Goal: Book appointment/travel/reservation

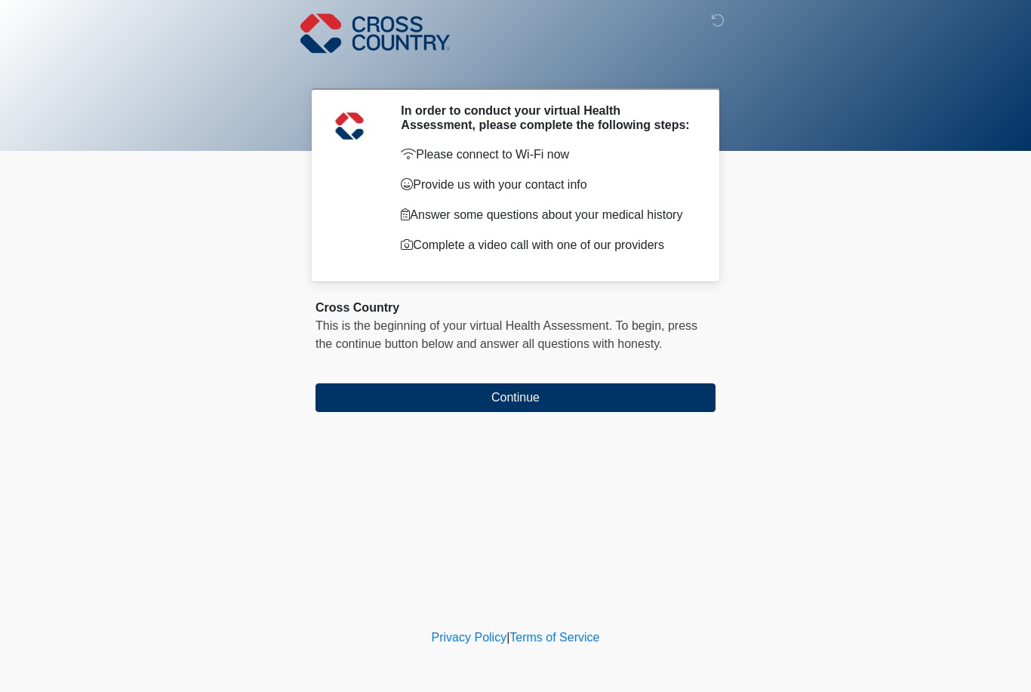
click at [627, 401] on button "Continue" at bounding box center [516, 397] width 400 height 29
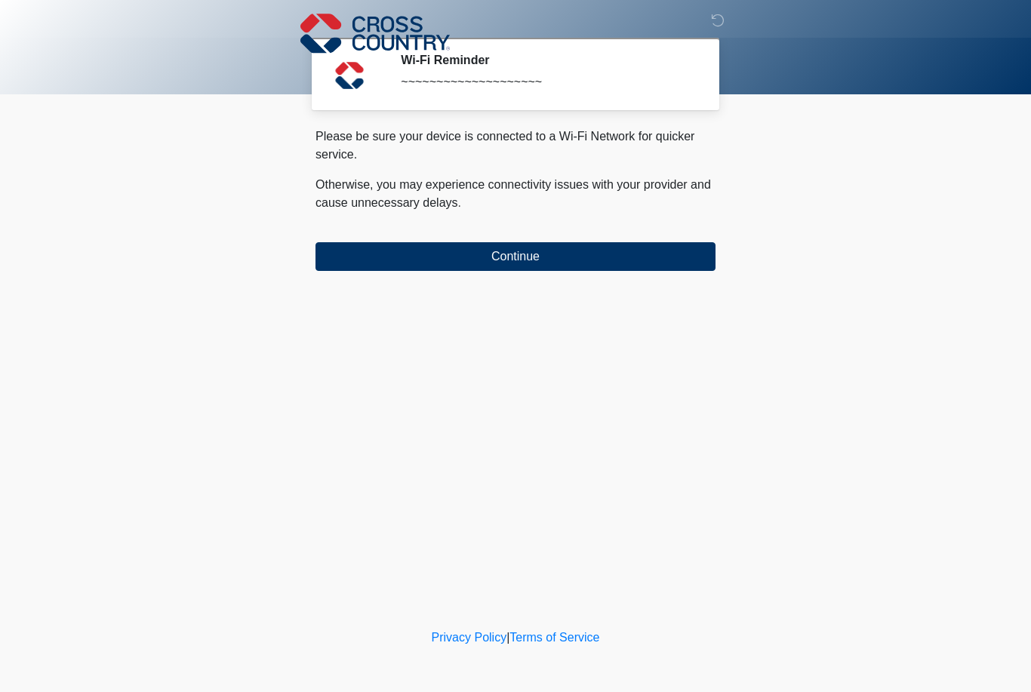
click at [592, 254] on button "Continue" at bounding box center [516, 256] width 400 height 29
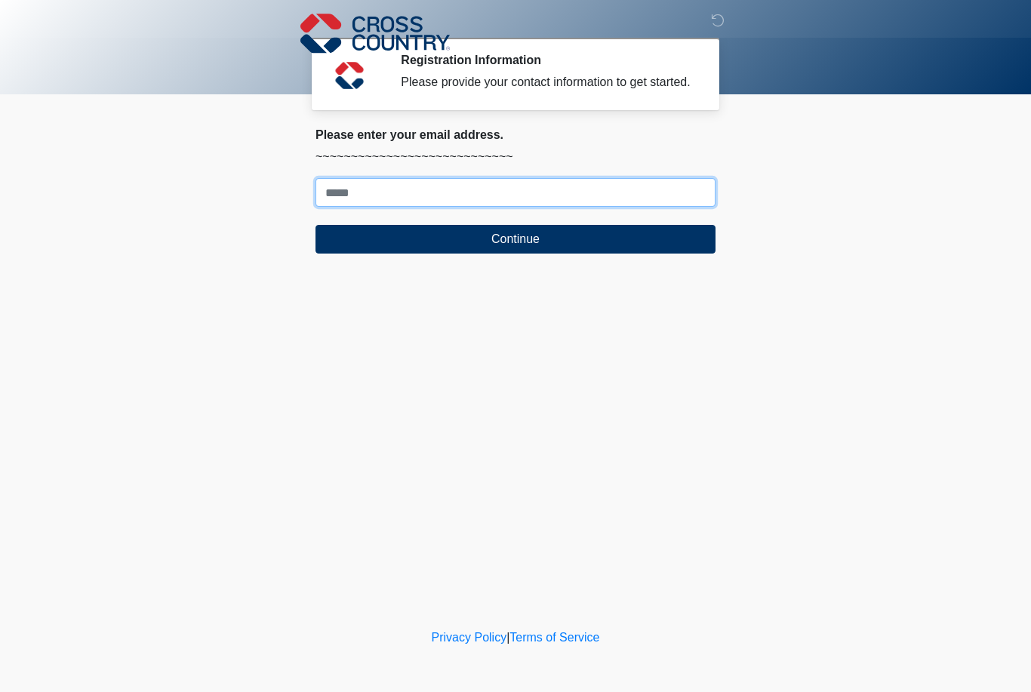
click at [566, 207] on input "Where should we email your response?" at bounding box center [516, 192] width 400 height 29
type input "*"
type input "**********"
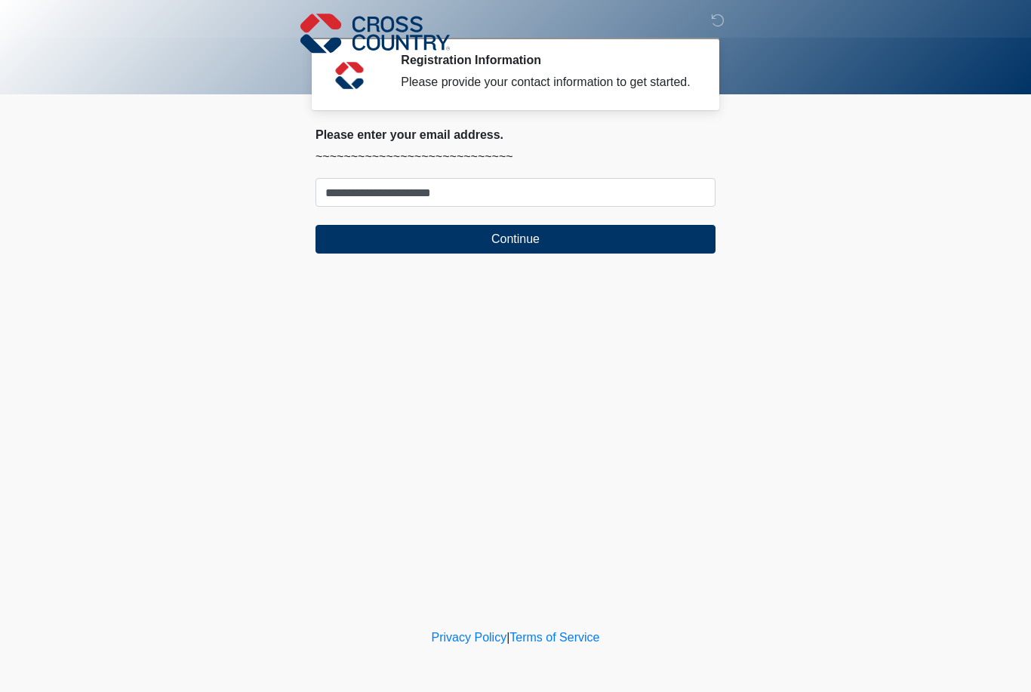
click at [642, 233] on form "**********" at bounding box center [516, 215] width 400 height 75
click at [621, 254] on button "Continue" at bounding box center [516, 239] width 400 height 29
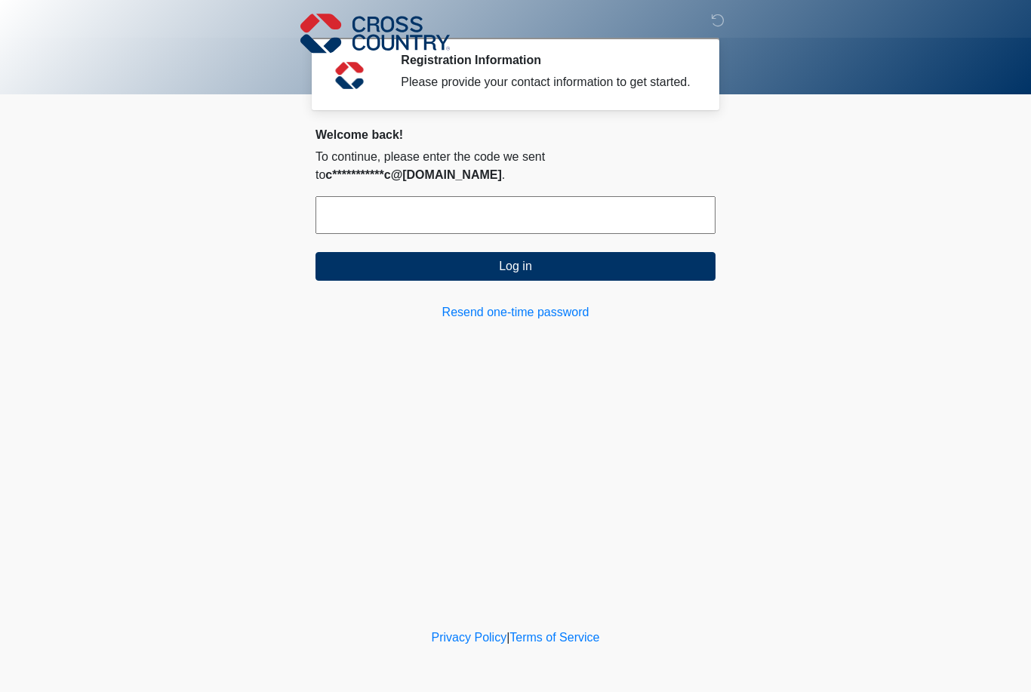
click at [614, 232] on input "text" at bounding box center [516, 215] width 400 height 38
click at [430, 218] on input "text" at bounding box center [516, 215] width 400 height 38
paste input "******"
type input "******"
click at [383, 276] on button "Log in" at bounding box center [516, 266] width 400 height 29
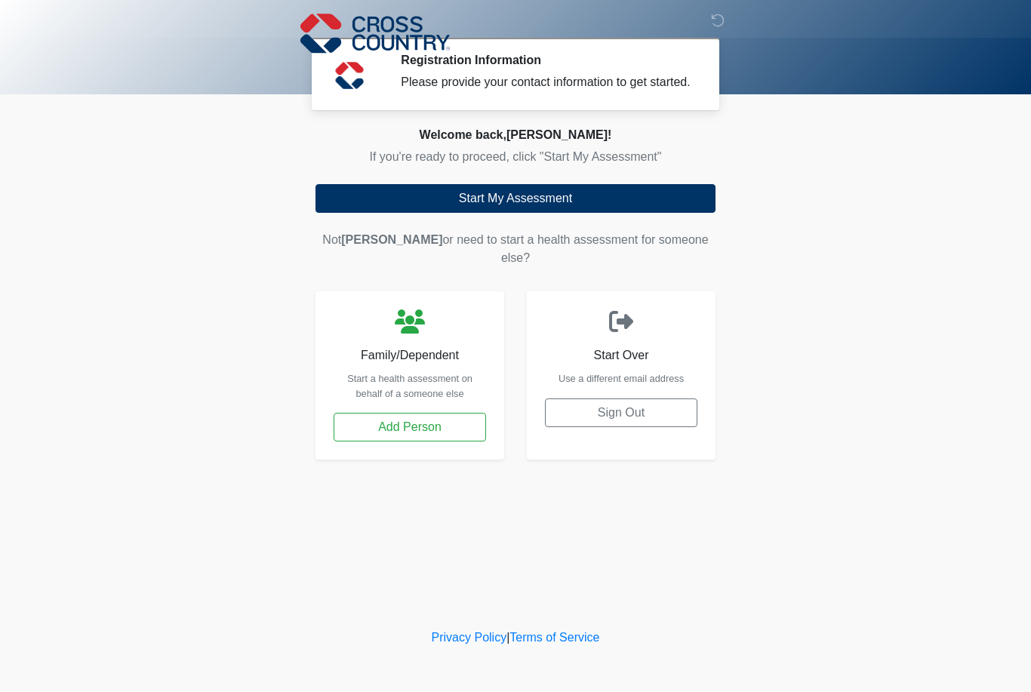
click at [691, 213] on button "Start My Assessment" at bounding box center [516, 198] width 400 height 29
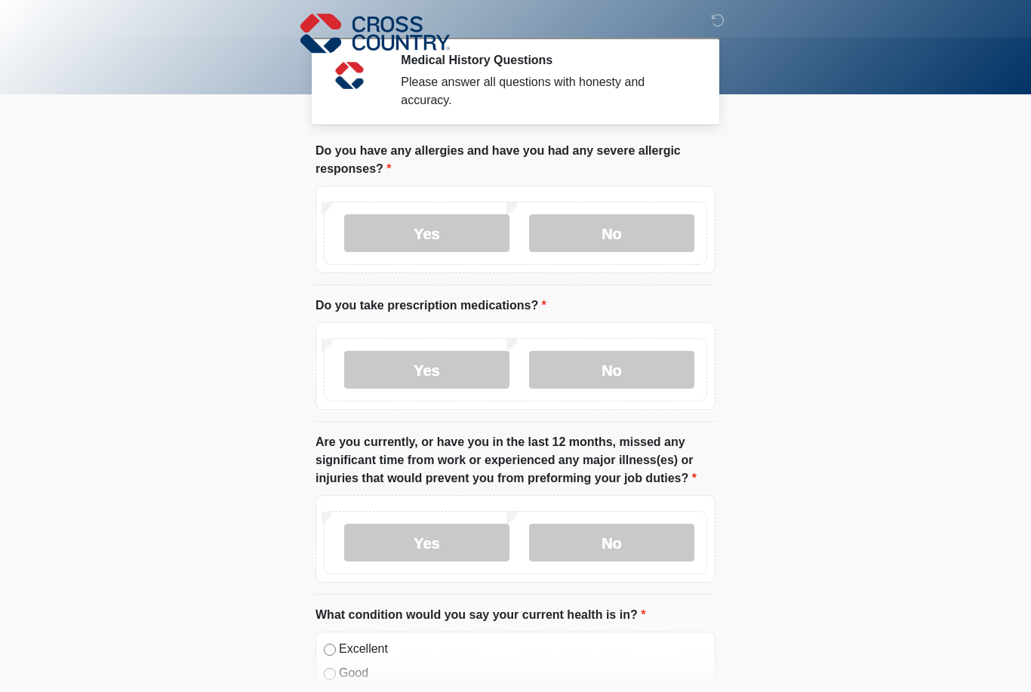
click at [451, 224] on label "Yes" at bounding box center [426, 233] width 165 height 38
click at [463, 361] on label "Yes" at bounding box center [426, 370] width 165 height 38
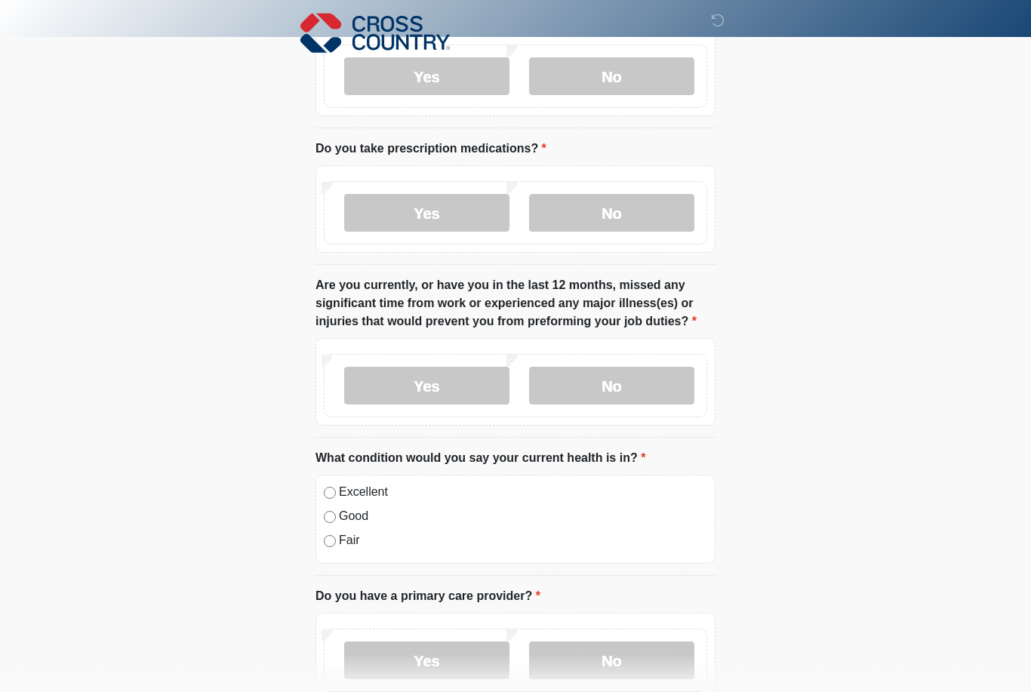
scroll to position [157, 0]
click at [663, 384] on label "No" at bounding box center [611, 386] width 165 height 38
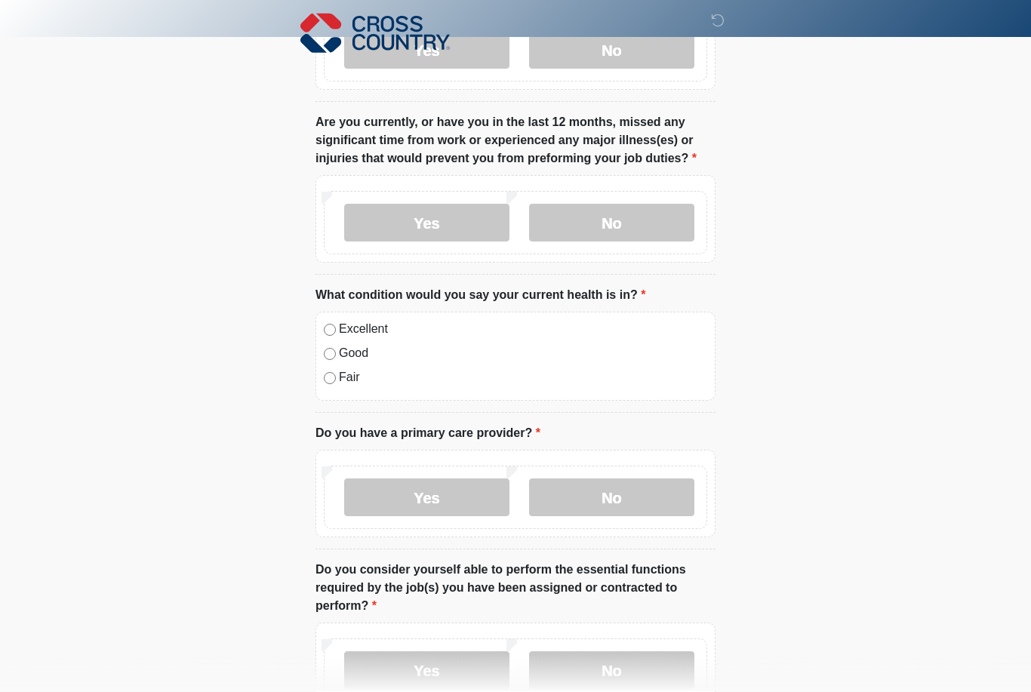
click at [451, 507] on label "Yes" at bounding box center [426, 498] width 165 height 38
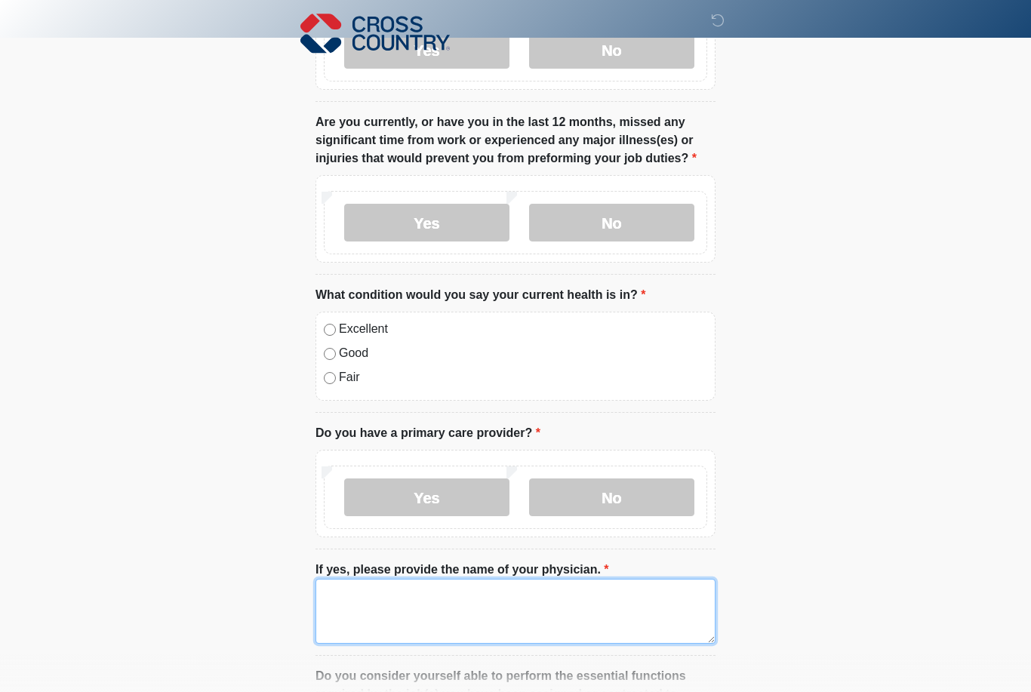
click at [455, 584] on textarea "If yes, please provide the name of your physician." at bounding box center [516, 611] width 400 height 65
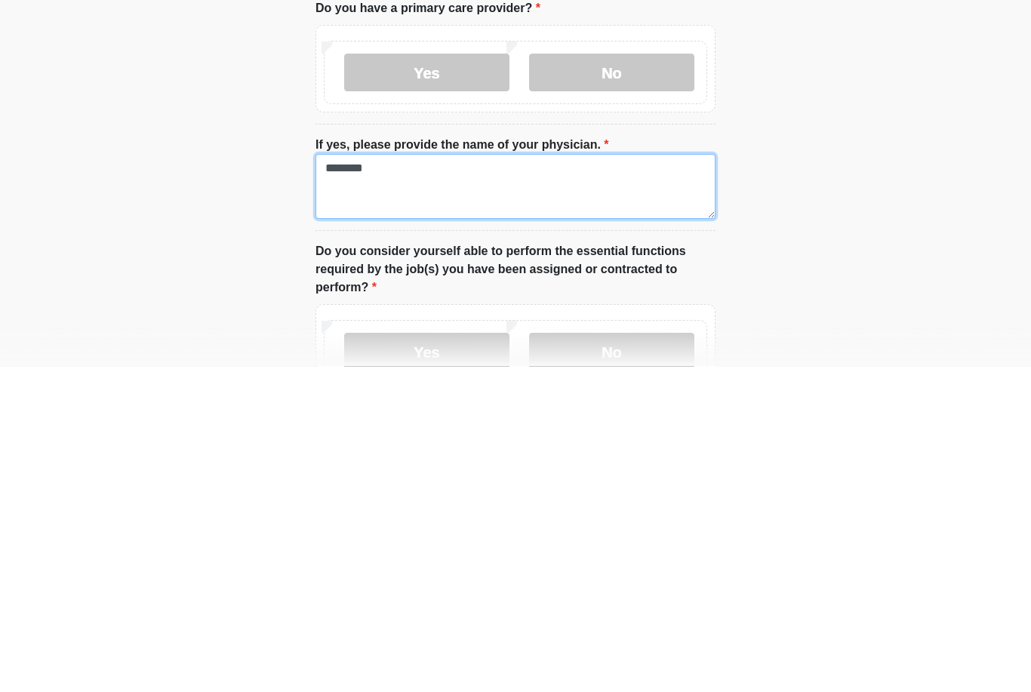
type textarea "********"
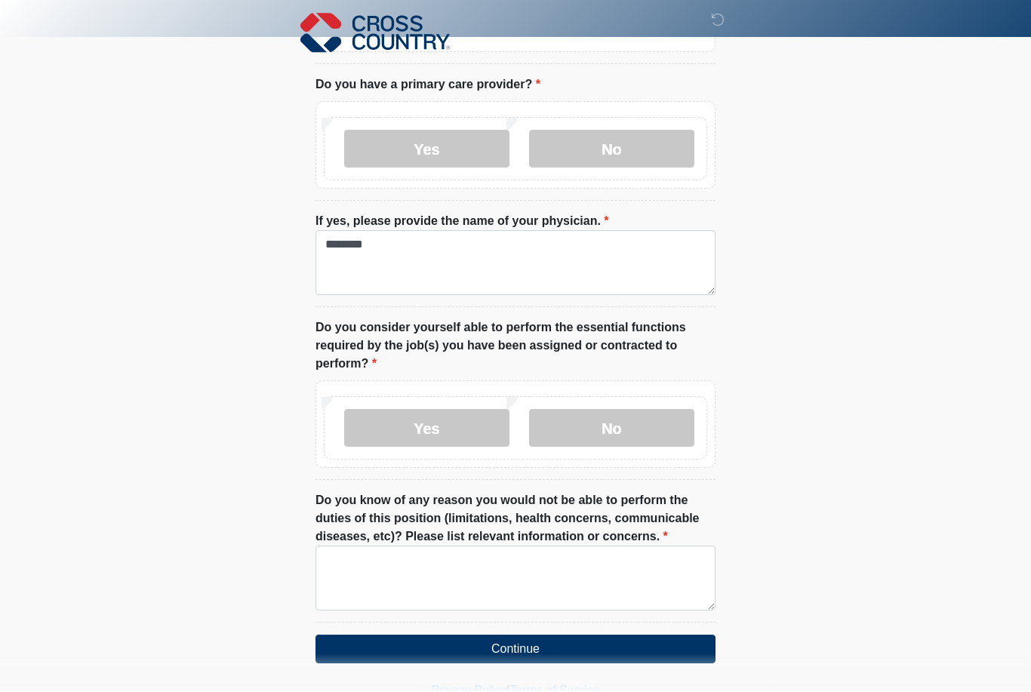
click at [465, 431] on label "Yes" at bounding box center [426, 429] width 165 height 38
click at [445, 586] on textarea "Do you know of any reason you would not be able to perform the duties of this p…" at bounding box center [516, 579] width 400 height 65
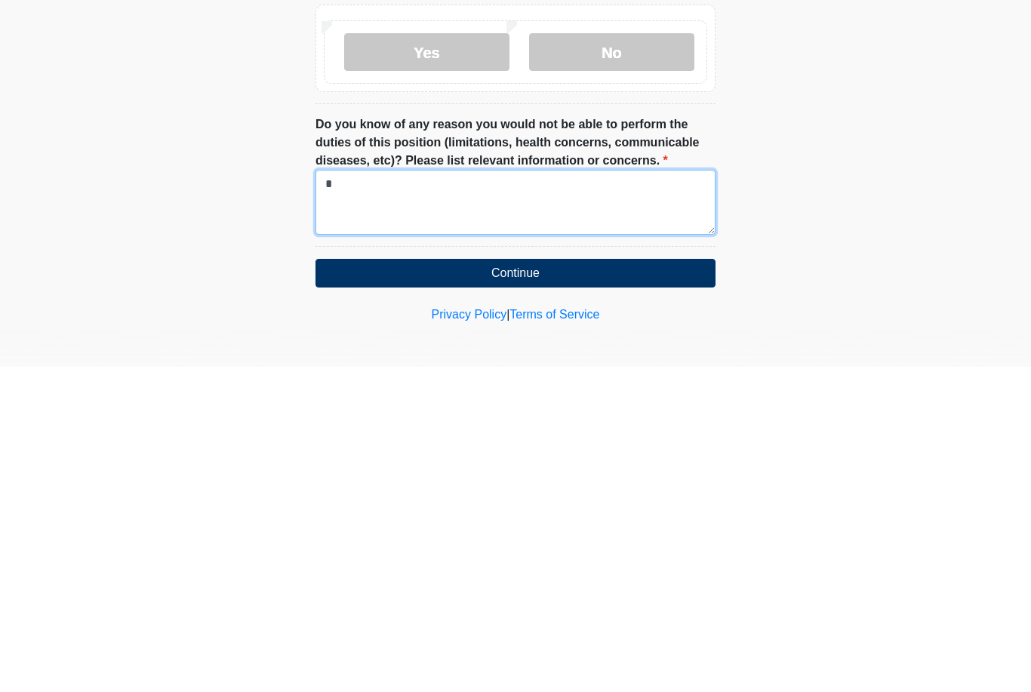
scroll to position [719, 0]
type textarea "****"
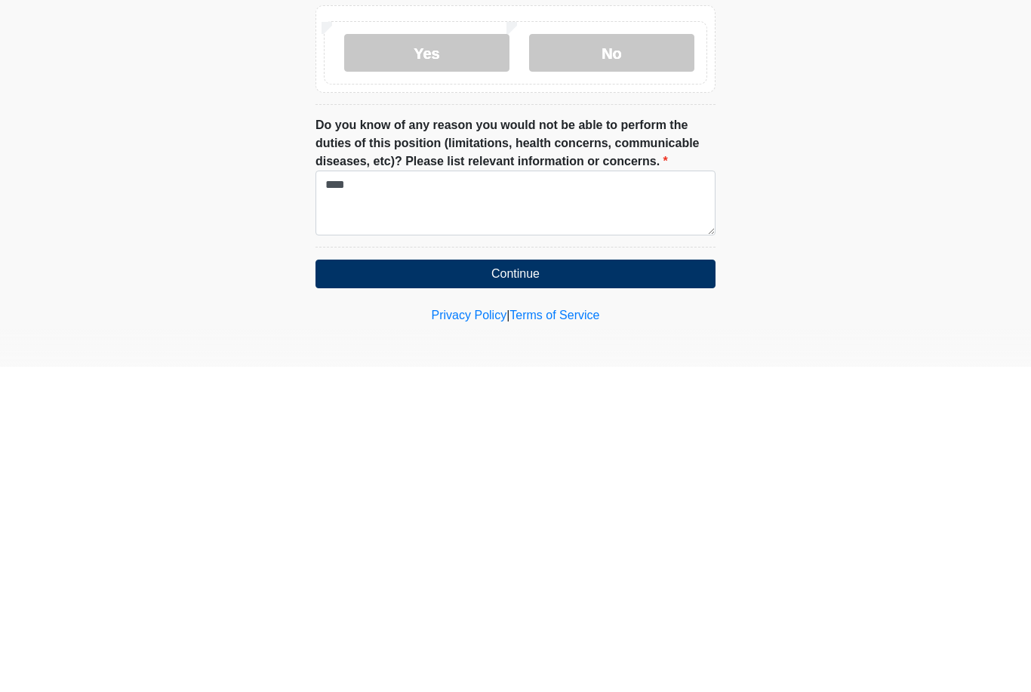
click at [652, 585] on button "Continue" at bounding box center [516, 599] width 400 height 29
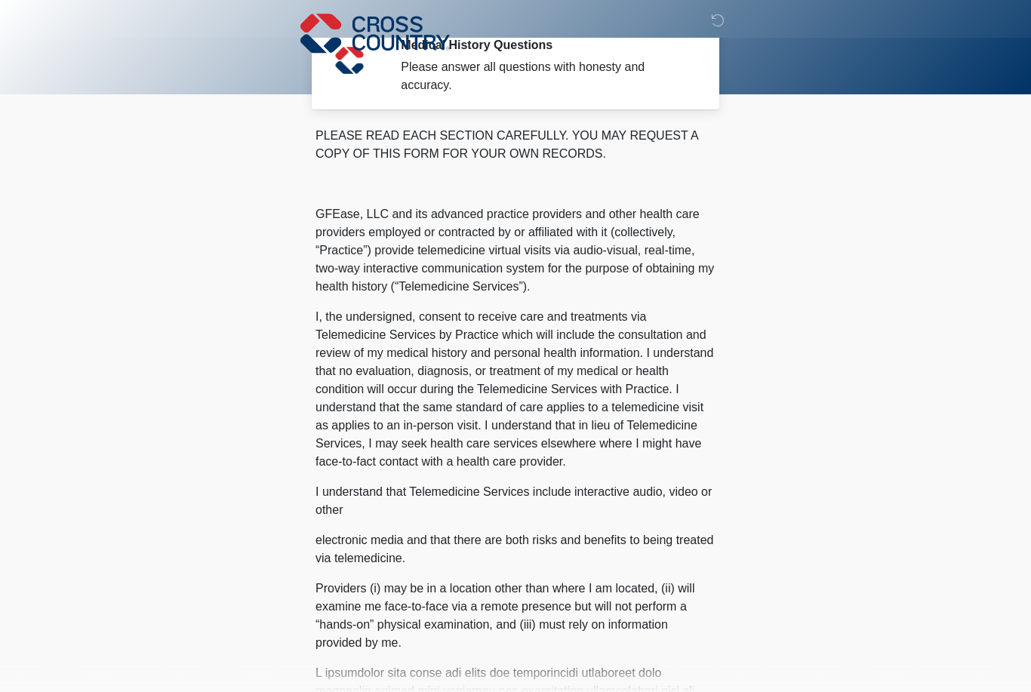
scroll to position [0, 0]
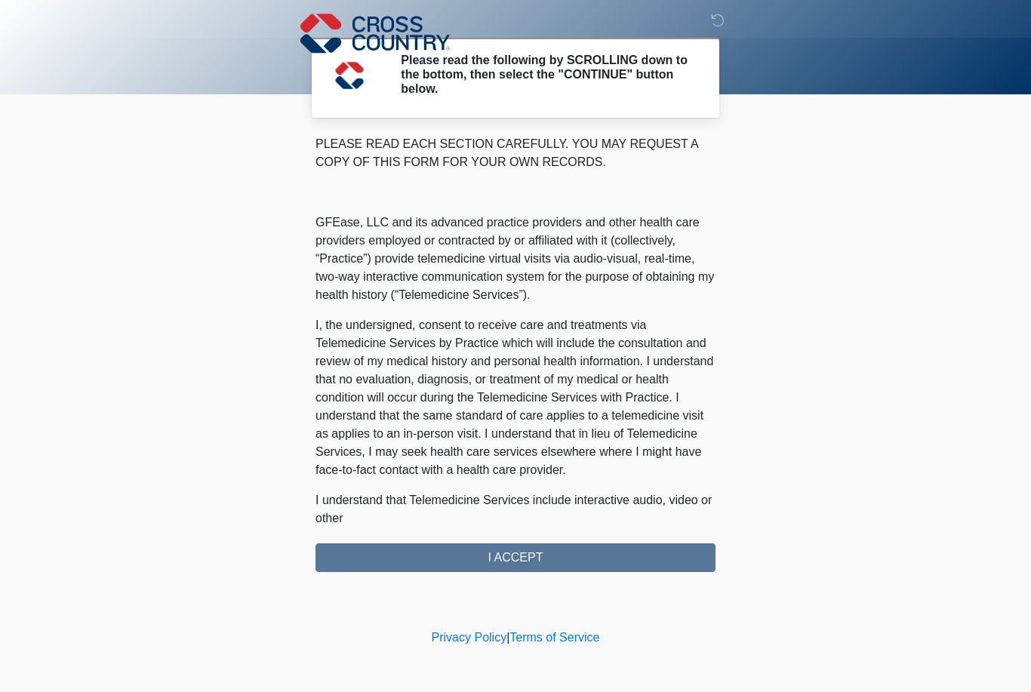
click at [601, 555] on div "PLEASE READ EACH SECTION CAREFULLY. YOU MAY REQUEST A COPY OF THIS FORM FOR YOU…" at bounding box center [516, 353] width 400 height 437
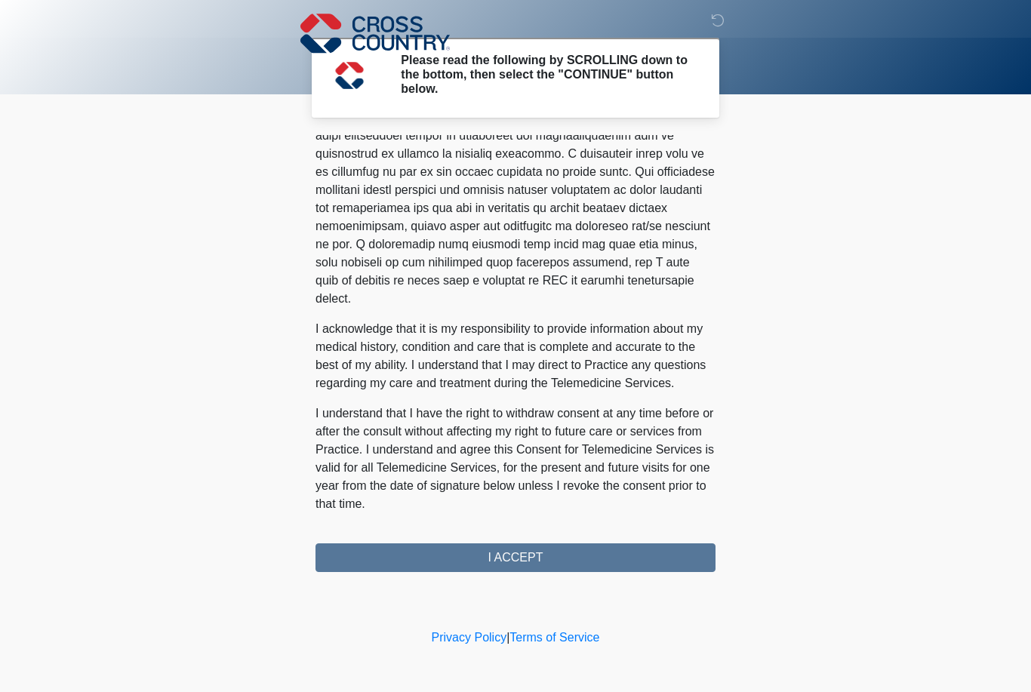
click at [600, 552] on div "PLEASE READ EACH SECTION CAREFULLY. YOU MAY REQUEST A COPY OF THIS FORM FOR YOU…" at bounding box center [516, 353] width 400 height 437
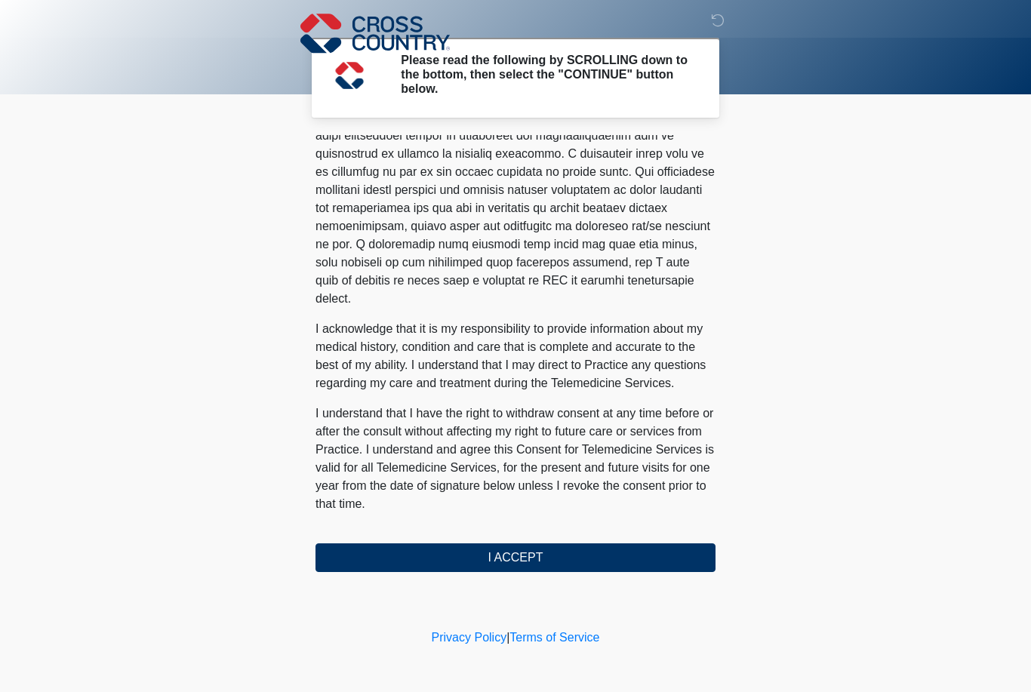
click at [586, 559] on button "I ACCEPT" at bounding box center [516, 558] width 400 height 29
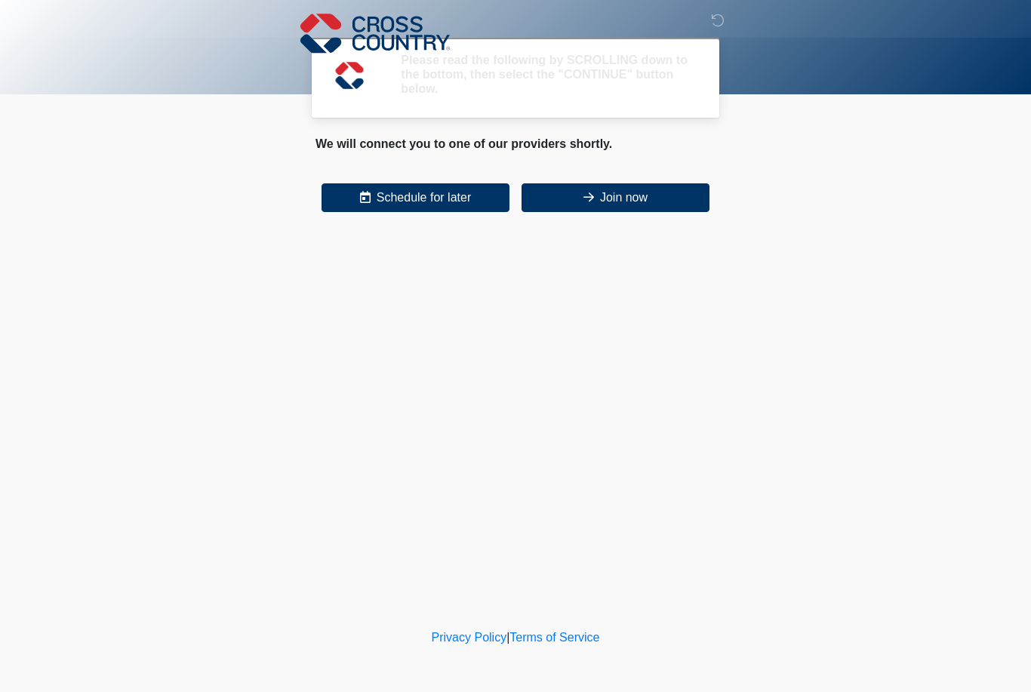
scroll to position [0, 0]
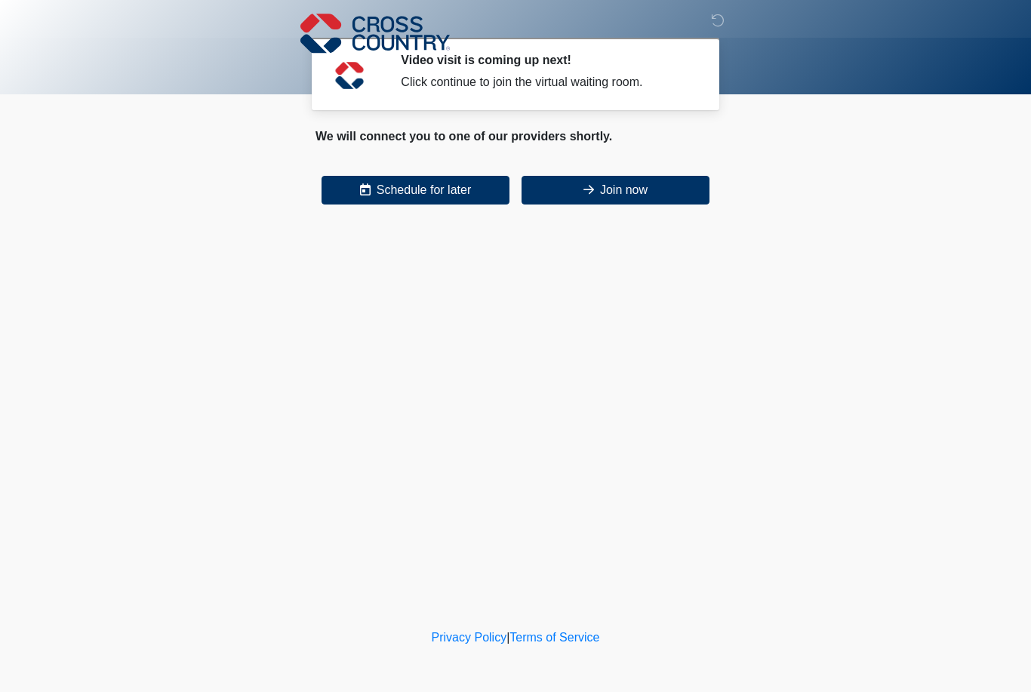
click at [634, 201] on button "Join now" at bounding box center [616, 190] width 188 height 29
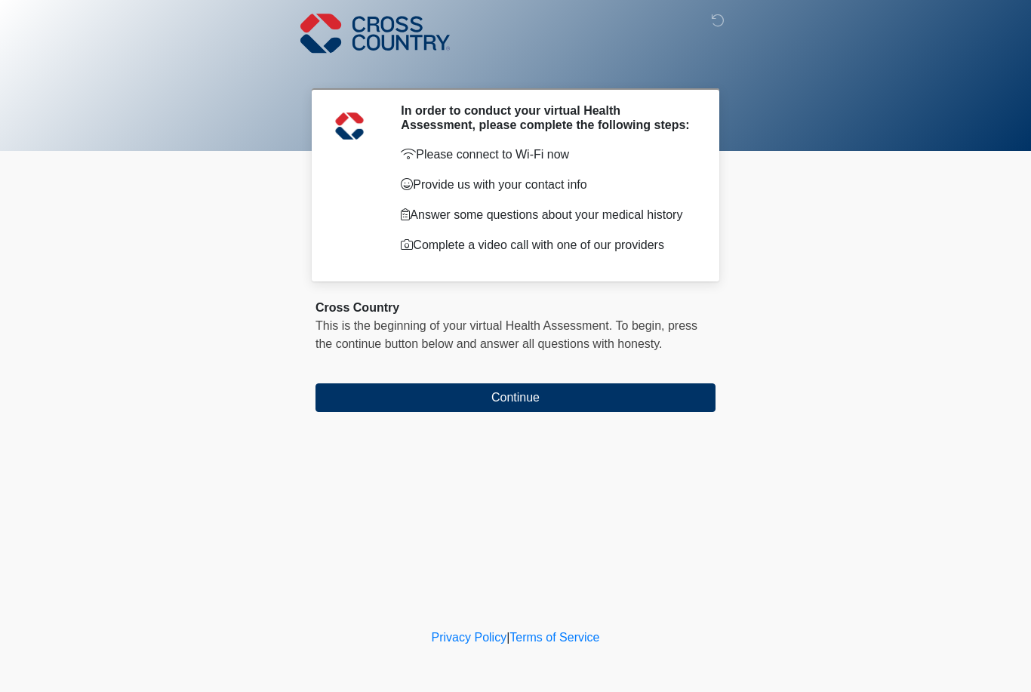
click at [628, 405] on button "Continue" at bounding box center [516, 397] width 400 height 29
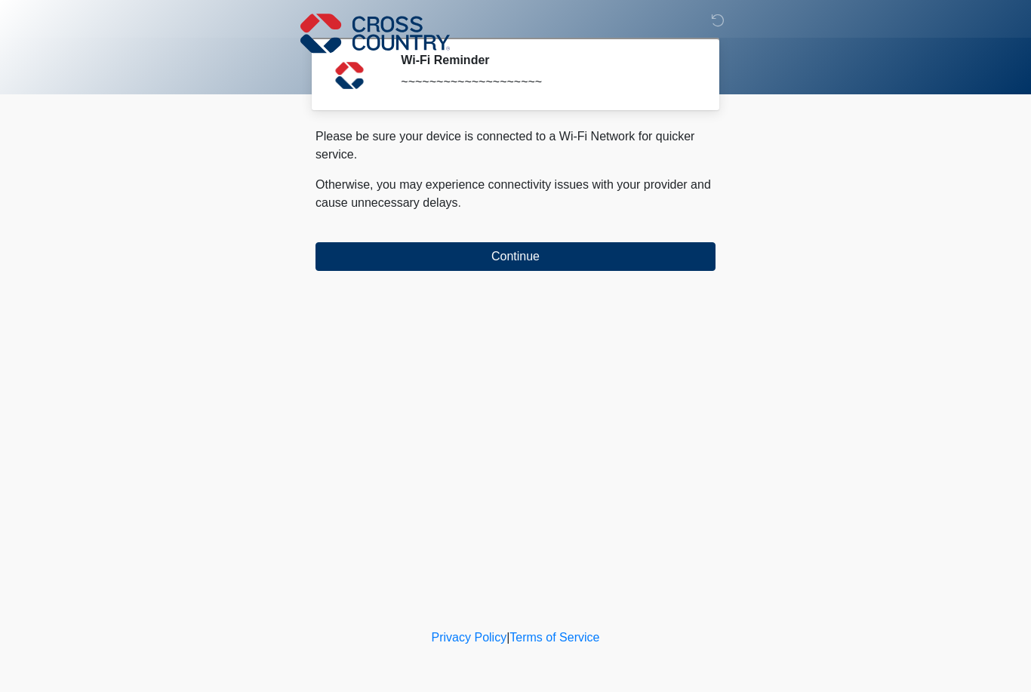
click at [528, 254] on button "Continue" at bounding box center [516, 256] width 400 height 29
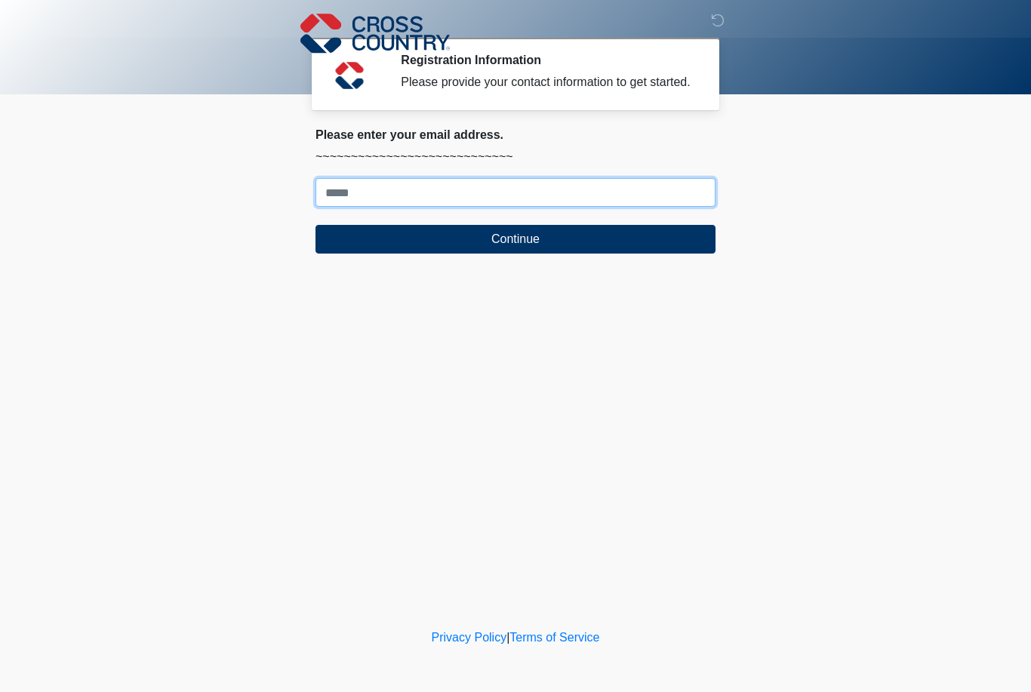
click at [581, 207] on input "Where should we email your response?" at bounding box center [516, 192] width 400 height 29
type input "**********"
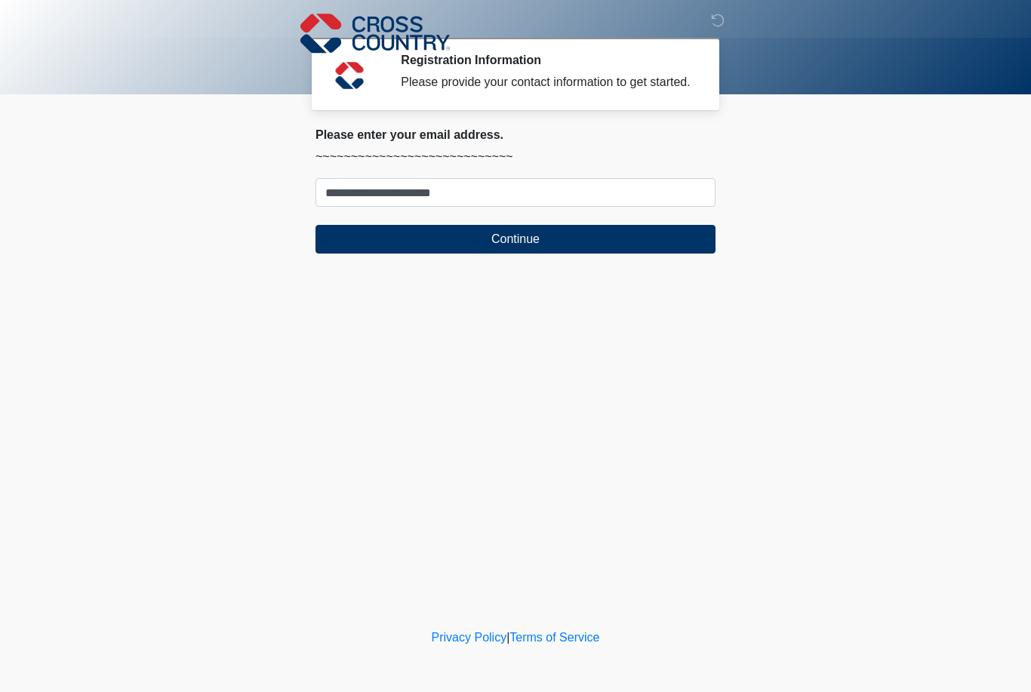
click at [621, 254] on button "Continue" at bounding box center [516, 239] width 400 height 29
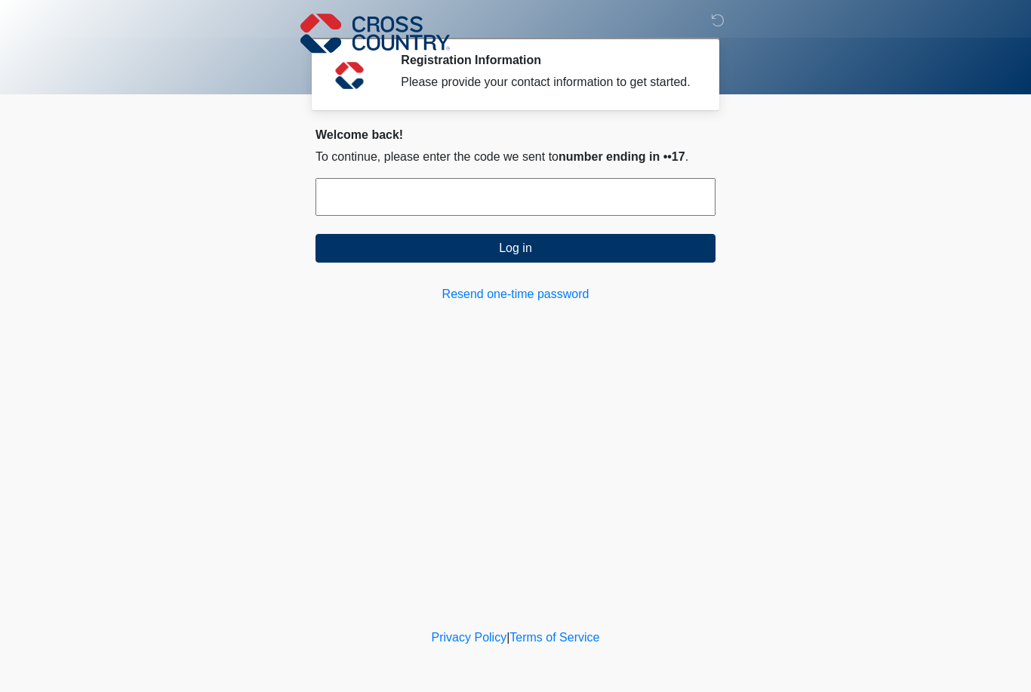
click at [611, 214] on input "text" at bounding box center [516, 197] width 400 height 38
type input "******"
click at [525, 263] on button "Log in" at bounding box center [516, 248] width 400 height 29
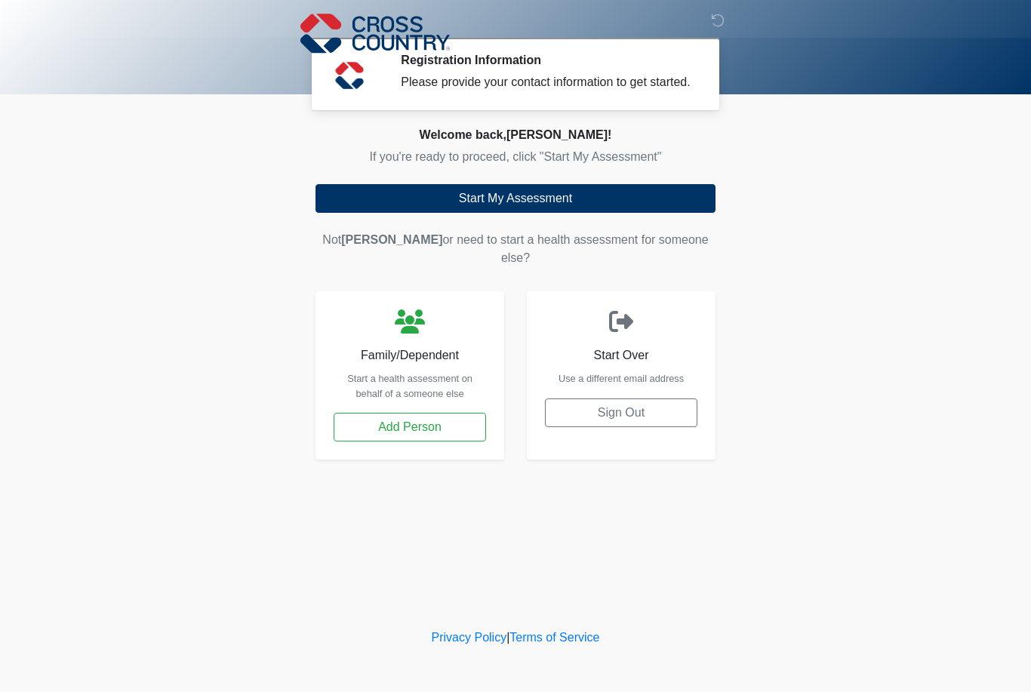
click at [686, 211] on button "Start My Assessment" at bounding box center [516, 198] width 400 height 29
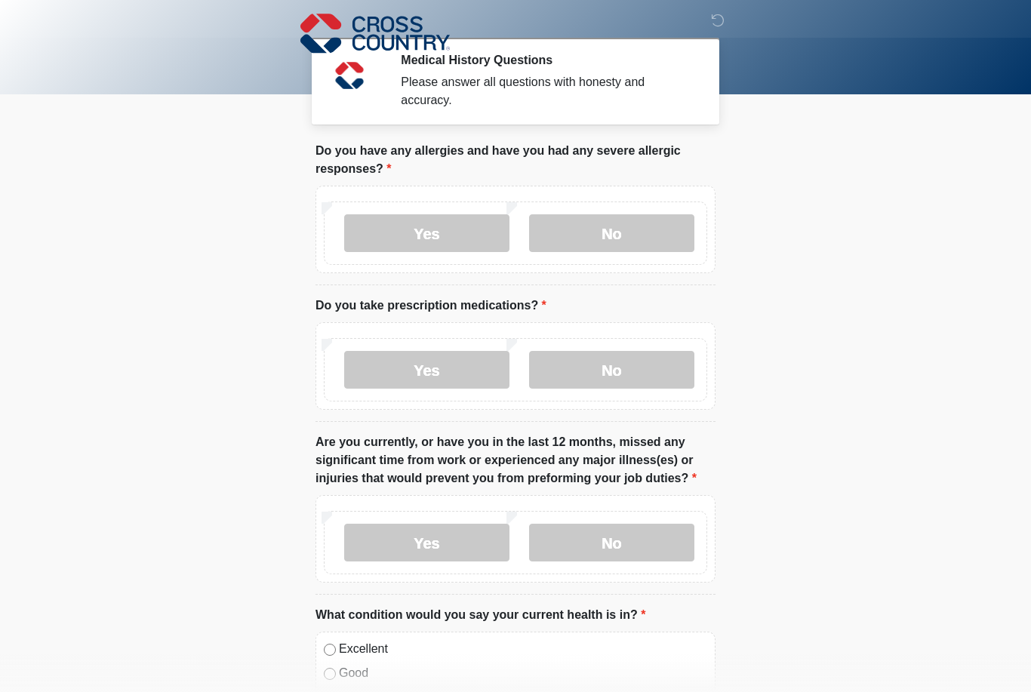
click at [453, 230] on label "Yes" at bounding box center [426, 233] width 165 height 38
click at [461, 373] on label "Yes" at bounding box center [426, 370] width 165 height 38
click at [599, 560] on label "No" at bounding box center [611, 543] width 165 height 38
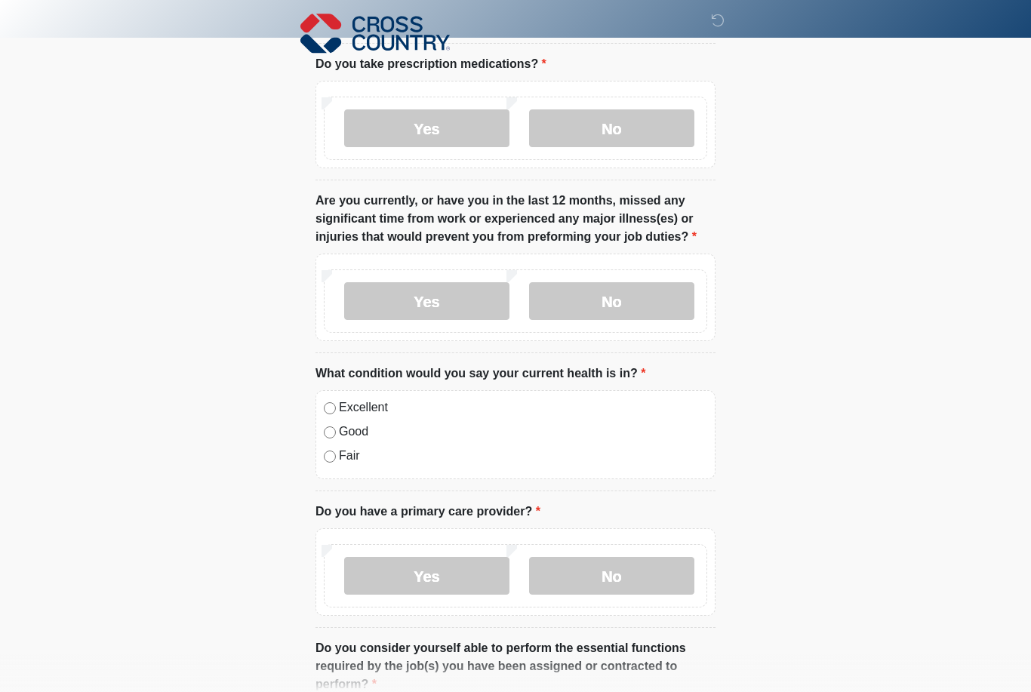
scroll to position [266, 0]
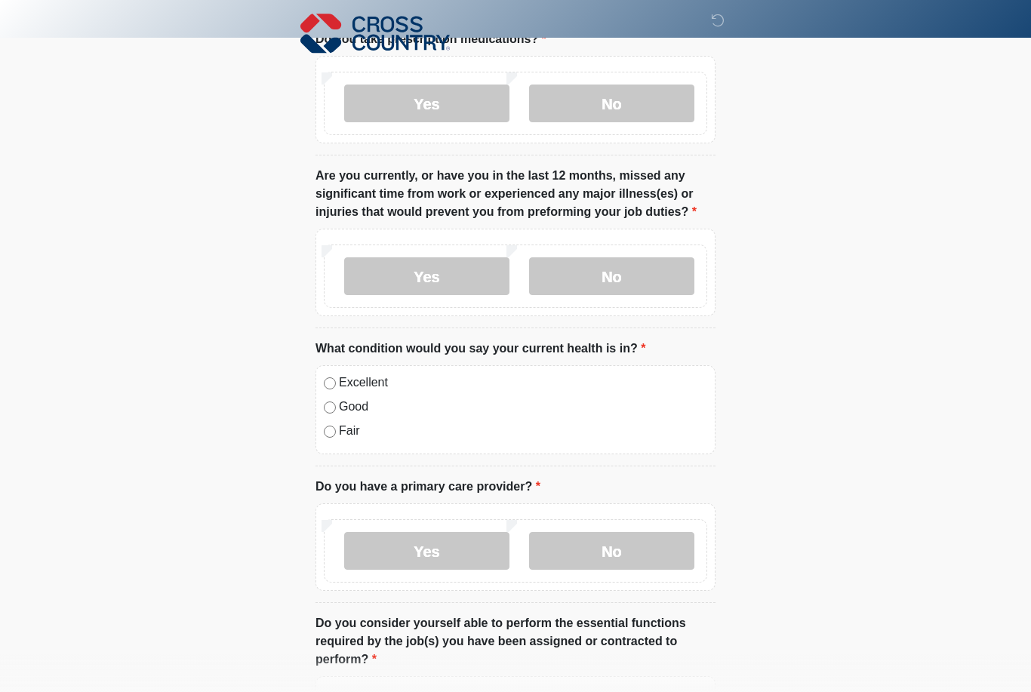
click at [377, 383] on label "Excellent" at bounding box center [523, 383] width 368 height 18
click at [473, 557] on label "Yes" at bounding box center [426, 551] width 165 height 38
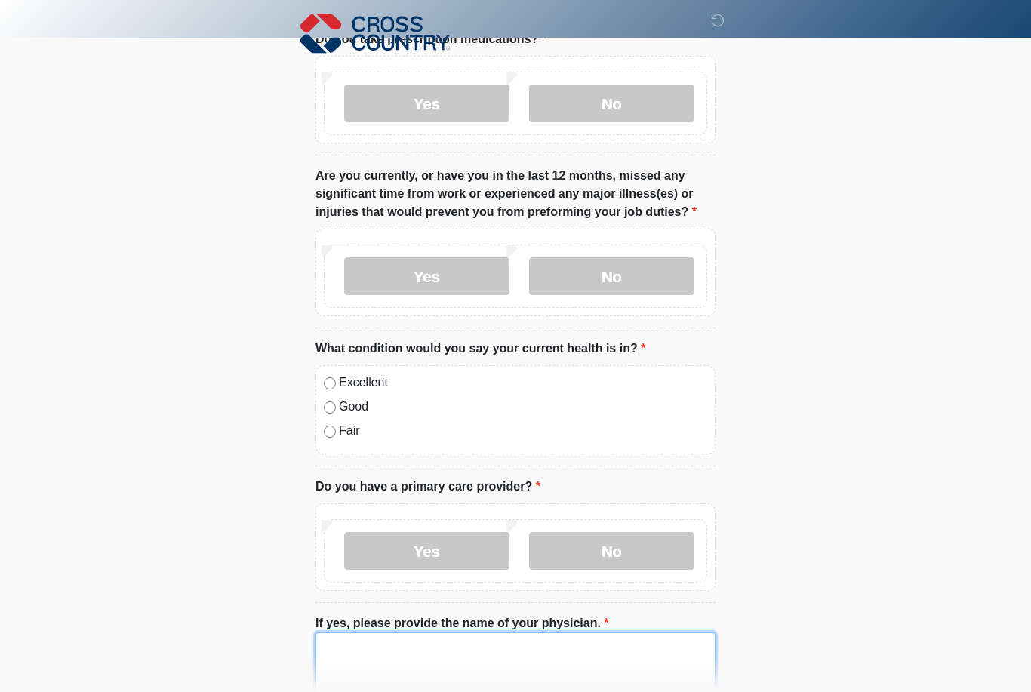
click at [427, 641] on textarea "If yes, please provide the name of your physician." at bounding box center [516, 665] width 400 height 65
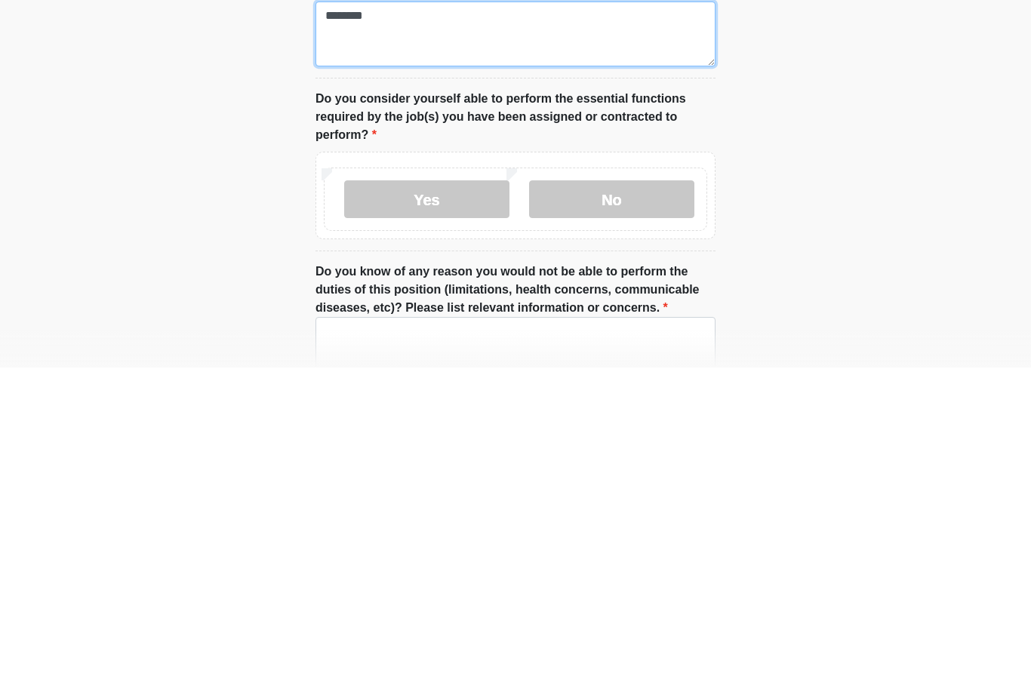
type textarea "********"
click at [602, 505] on label "No" at bounding box center [611, 524] width 165 height 38
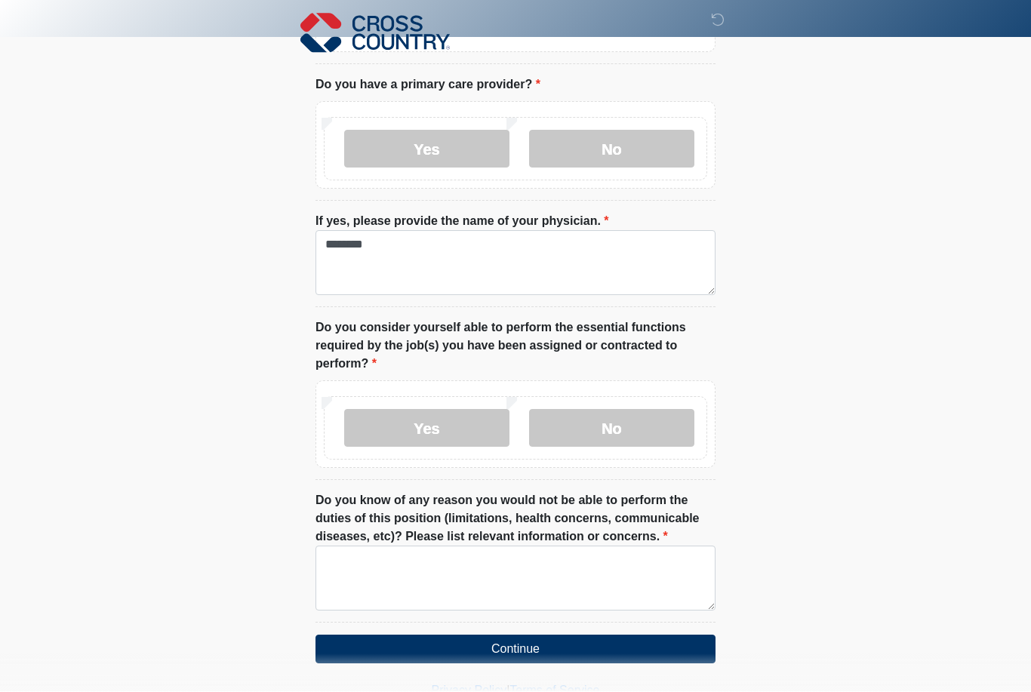
click at [454, 426] on label "Yes" at bounding box center [426, 429] width 165 height 38
click at [482, 587] on textarea "Do you know of any reason you would not be able to perform the duties of this p…" at bounding box center [516, 579] width 400 height 65
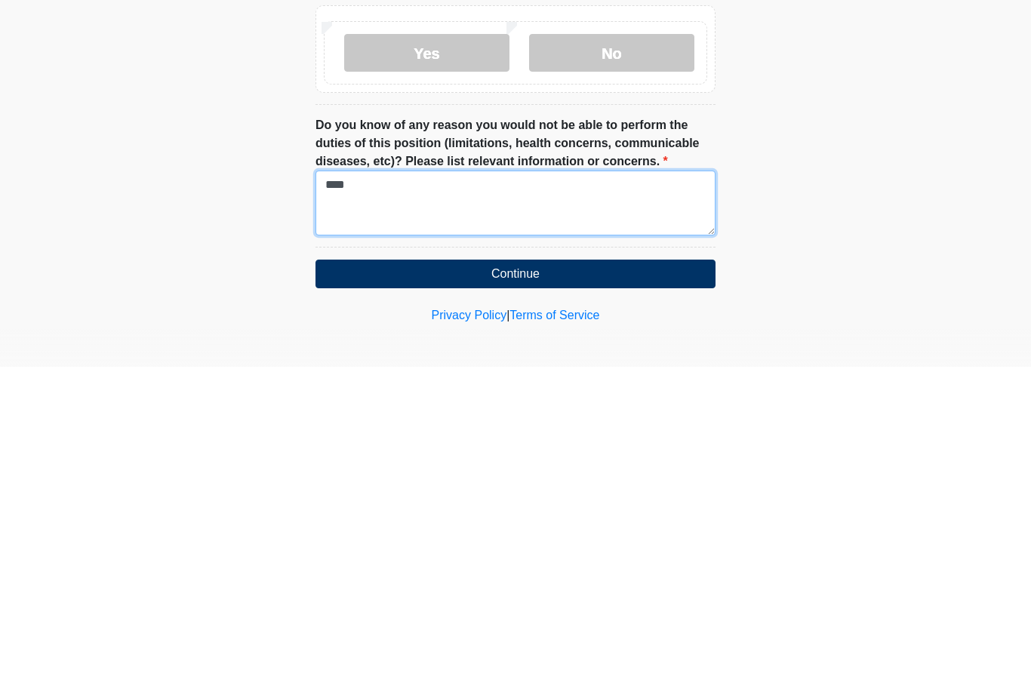
type textarea "****"
click at [564, 585] on button "Continue" at bounding box center [516, 599] width 400 height 29
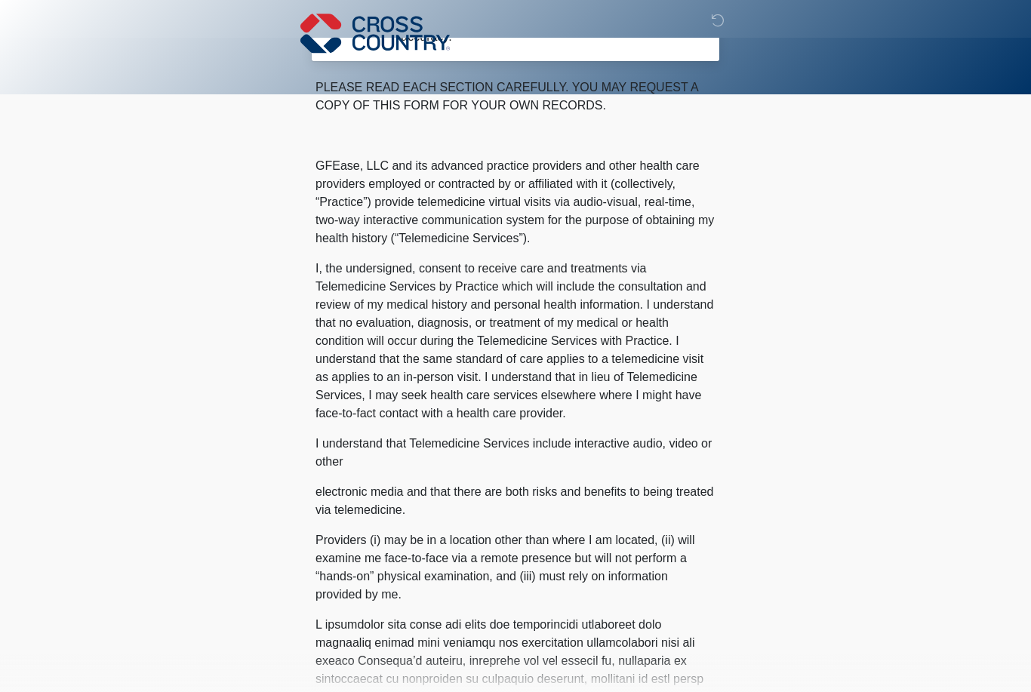
scroll to position [0, 0]
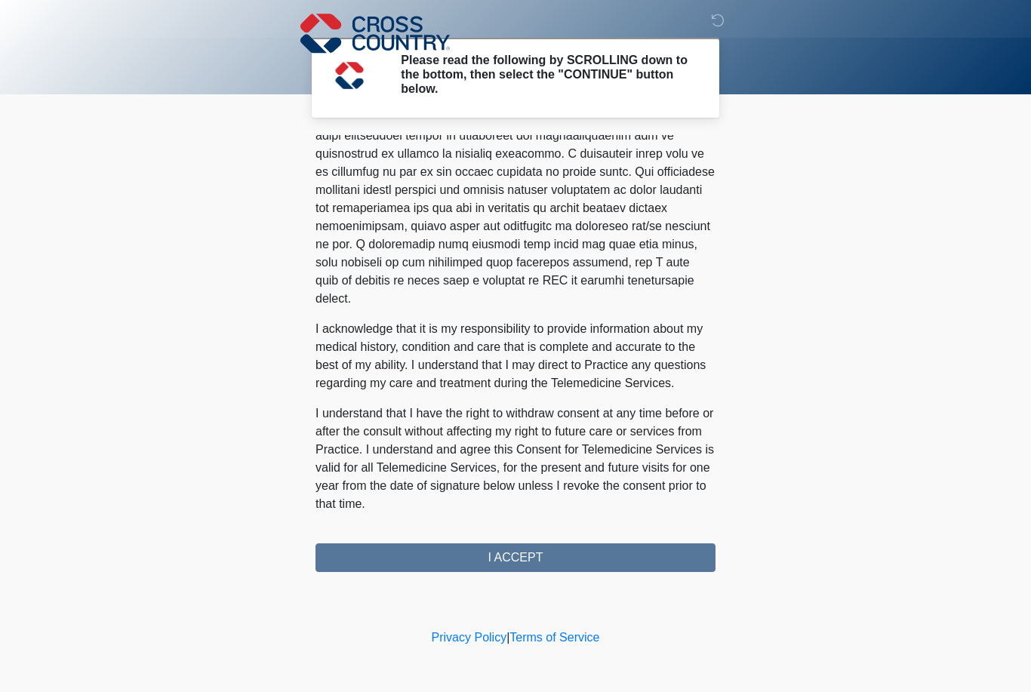
click at [588, 556] on div "PLEASE READ EACH SECTION CAREFULLY. YOU MAY REQUEST A COPY OF THIS FORM FOR YOU…" at bounding box center [516, 353] width 400 height 437
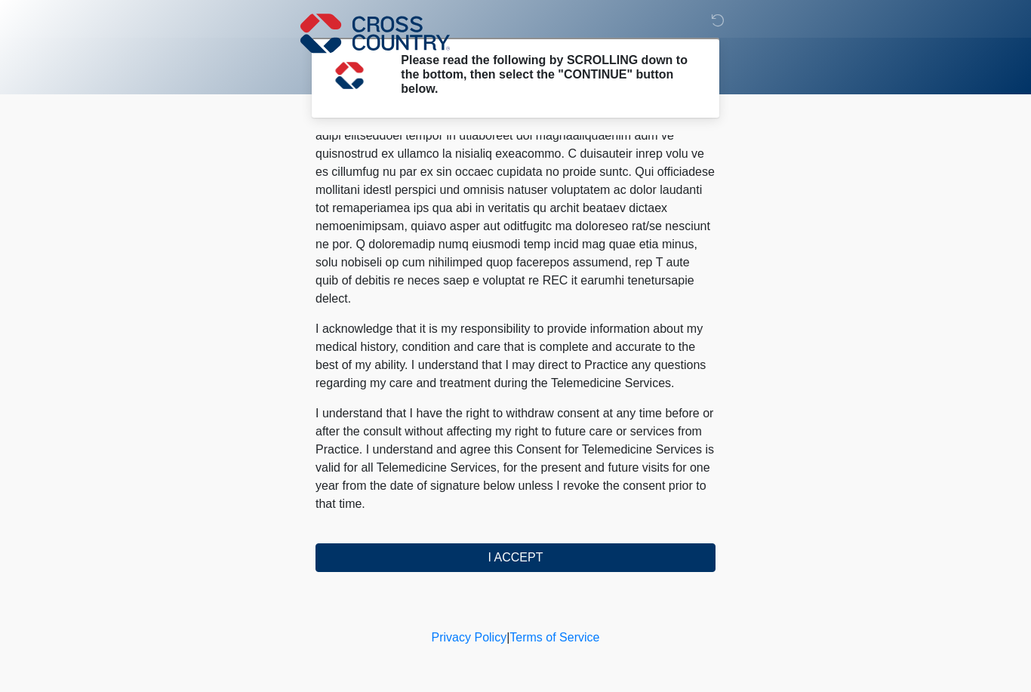
click at [538, 546] on button "I ACCEPT" at bounding box center [516, 558] width 400 height 29
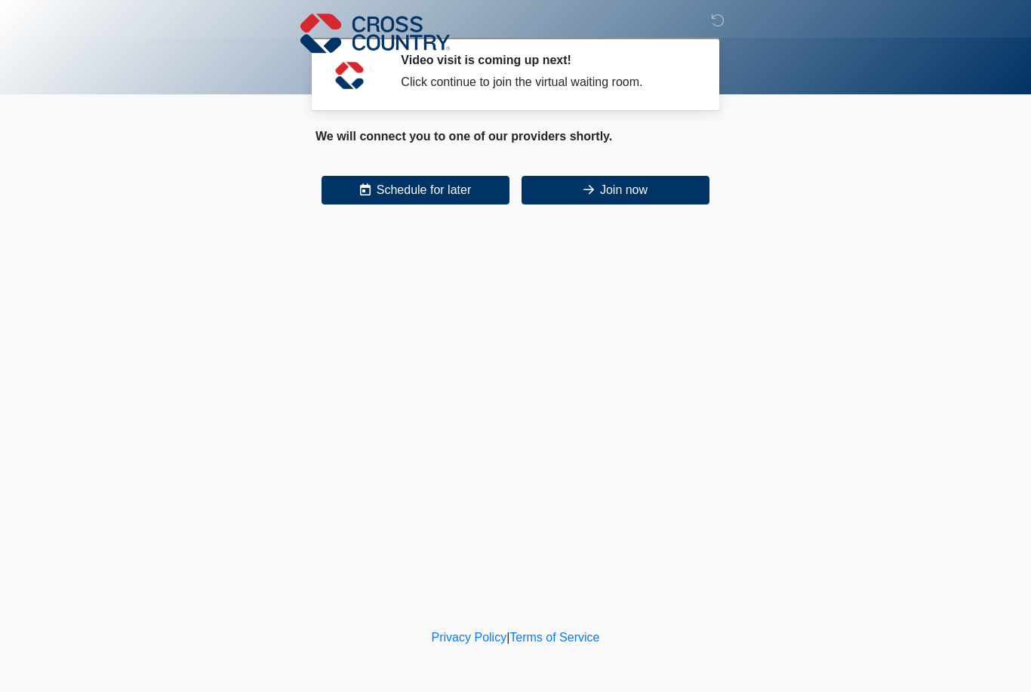
click at [457, 195] on button "Schedule for later" at bounding box center [416, 190] width 188 height 29
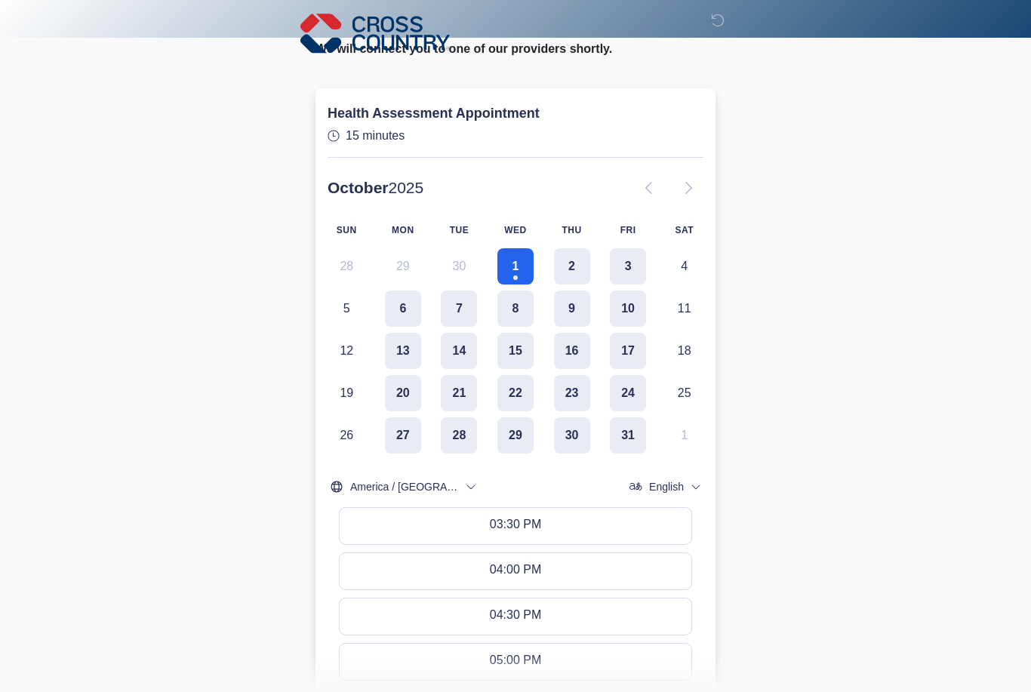
scroll to position [117, 0]
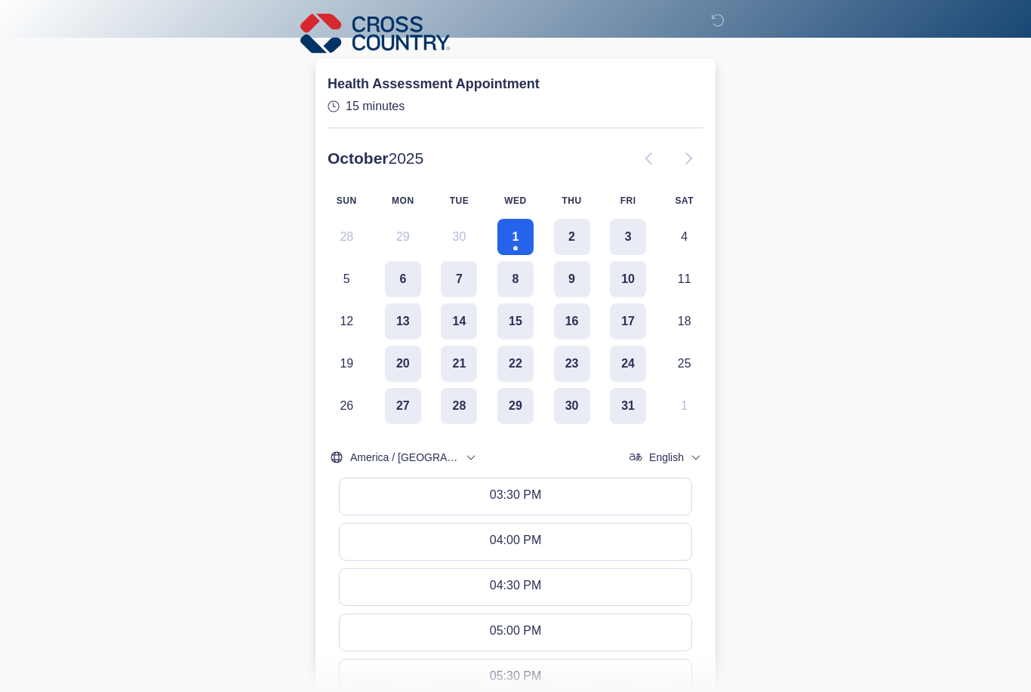
click at [556, 502] on button "03:30 PM" at bounding box center [516, 497] width 352 height 36
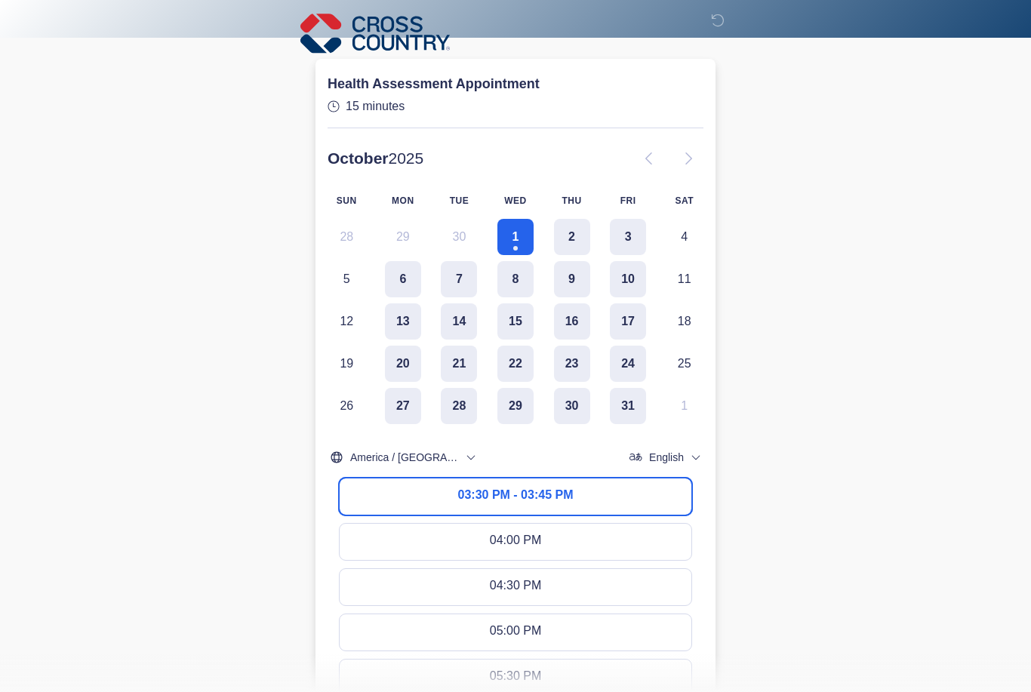
click at [583, 495] on button "03:30 PM - 03:45 PM" at bounding box center [516, 497] width 352 height 36
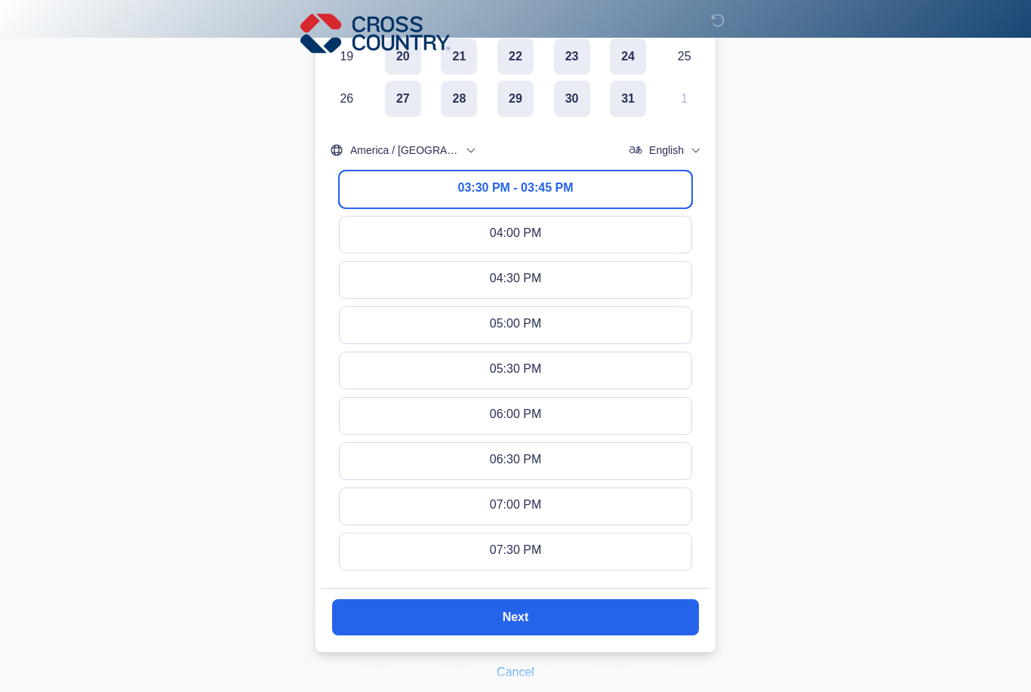
scroll to position [448, 0]
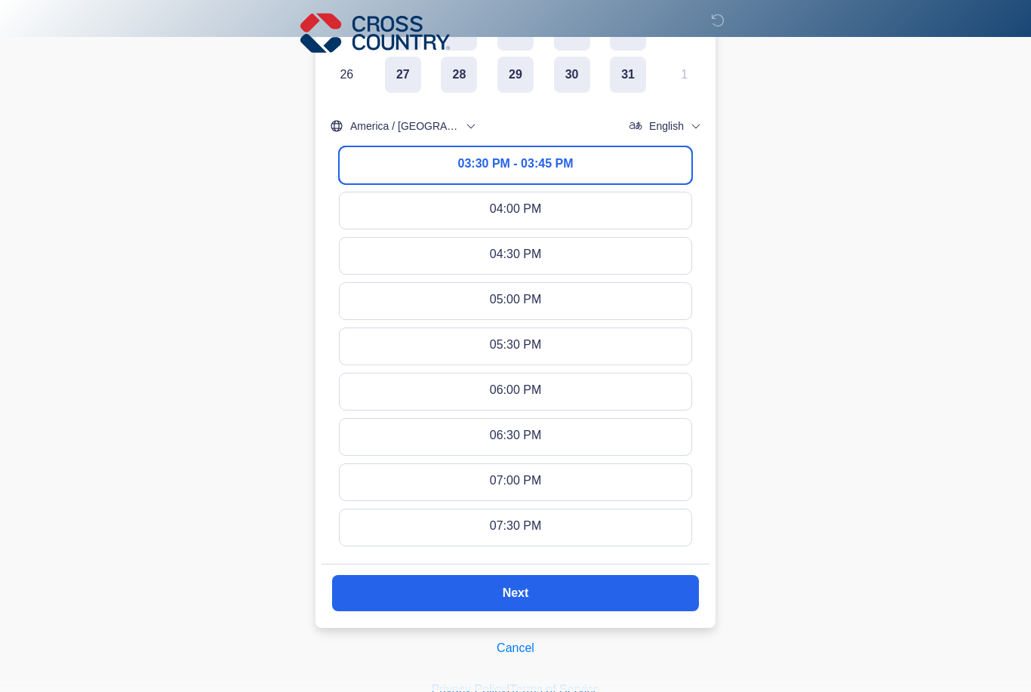
click at [619, 592] on button "Next" at bounding box center [515, 594] width 367 height 36
